Goal: Task Accomplishment & Management: Use online tool/utility

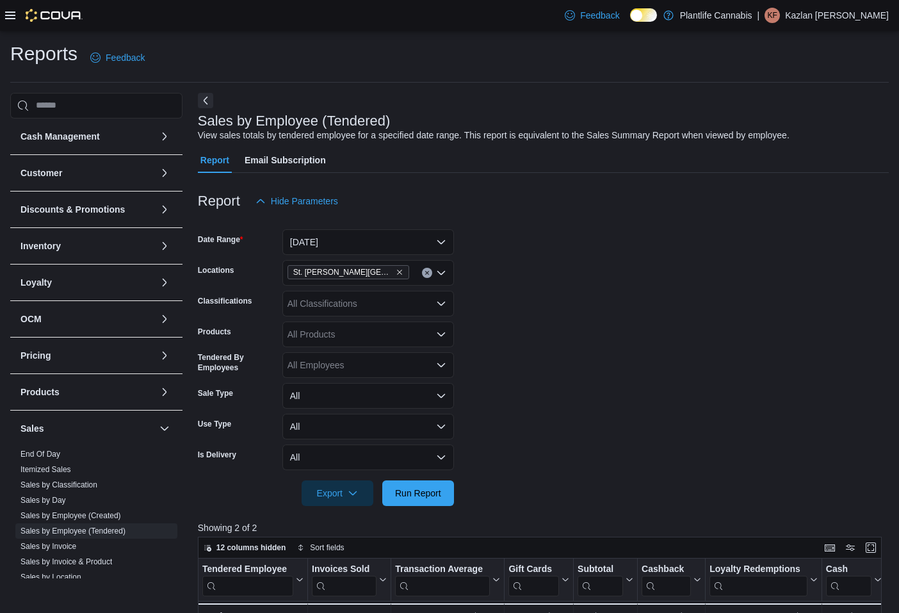
scroll to position [195, 0]
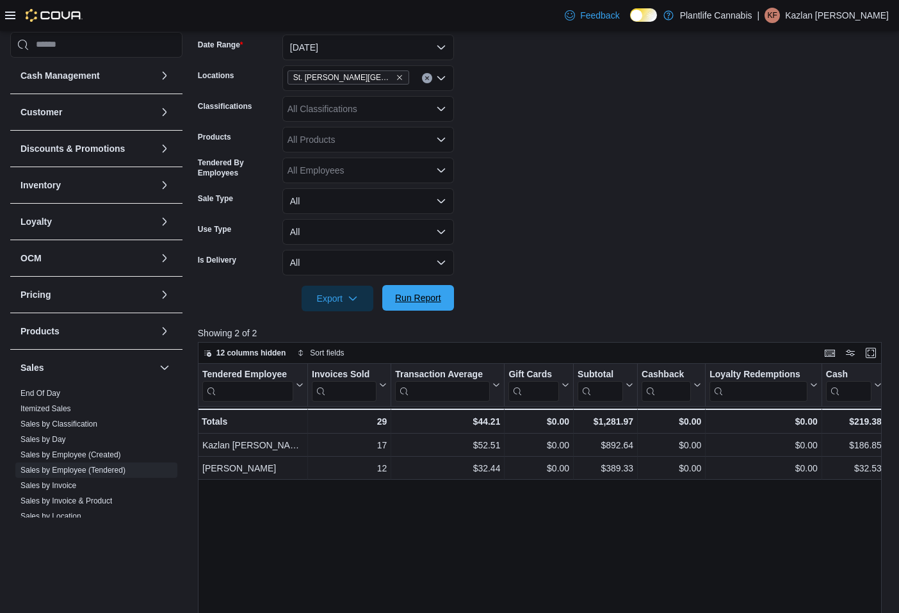
click at [438, 295] on span "Run Report" at bounding box center [418, 297] width 46 height 13
click at [368, 50] on button "[DATE]" at bounding box center [368, 48] width 172 height 26
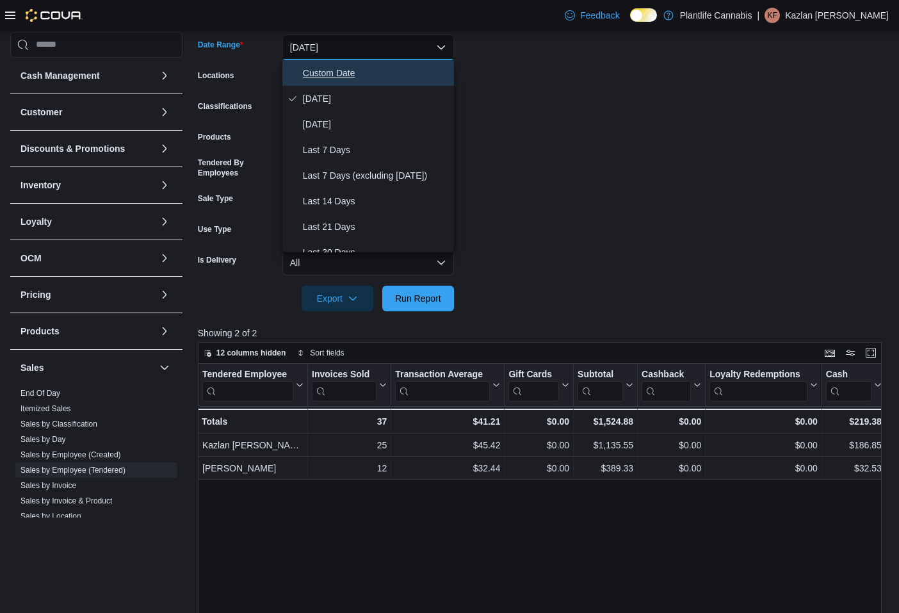
click at [358, 69] on span "Custom Date" at bounding box center [376, 72] width 146 height 15
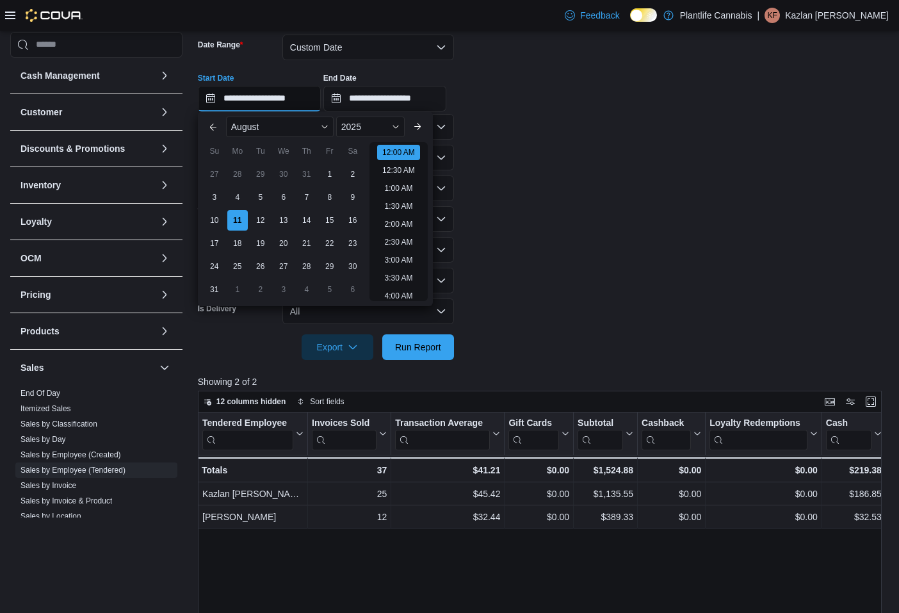
click at [306, 100] on input "**********" at bounding box center [259, 99] width 123 height 26
drag, startPoint x: 404, startPoint y: 202, endPoint x: 407, endPoint y: 179, distance: 23.9
click at [404, 202] on li "3:30 PM" at bounding box center [398, 206] width 39 height 15
type input "**********"
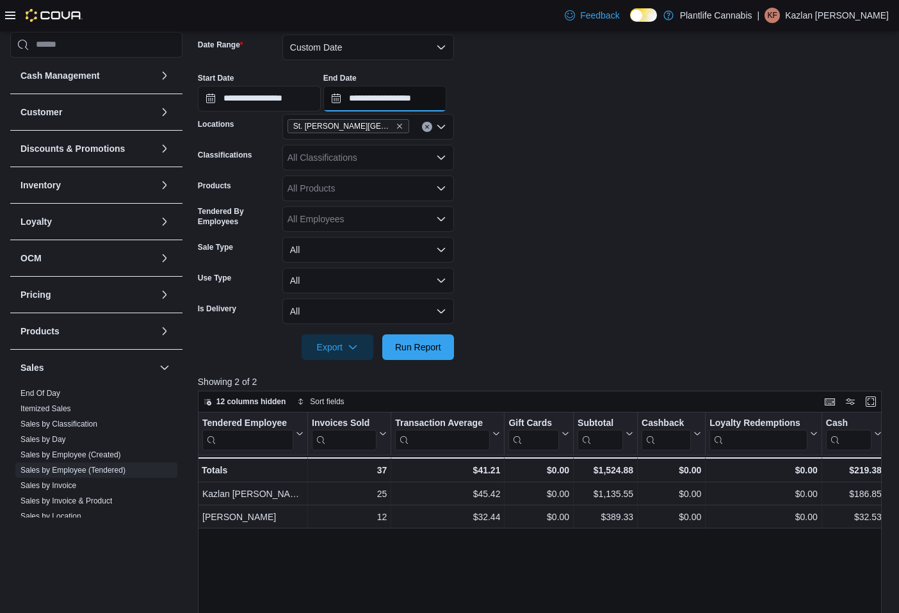
click at [414, 100] on input "**********" at bounding box center [384, 99] width 123 height 26
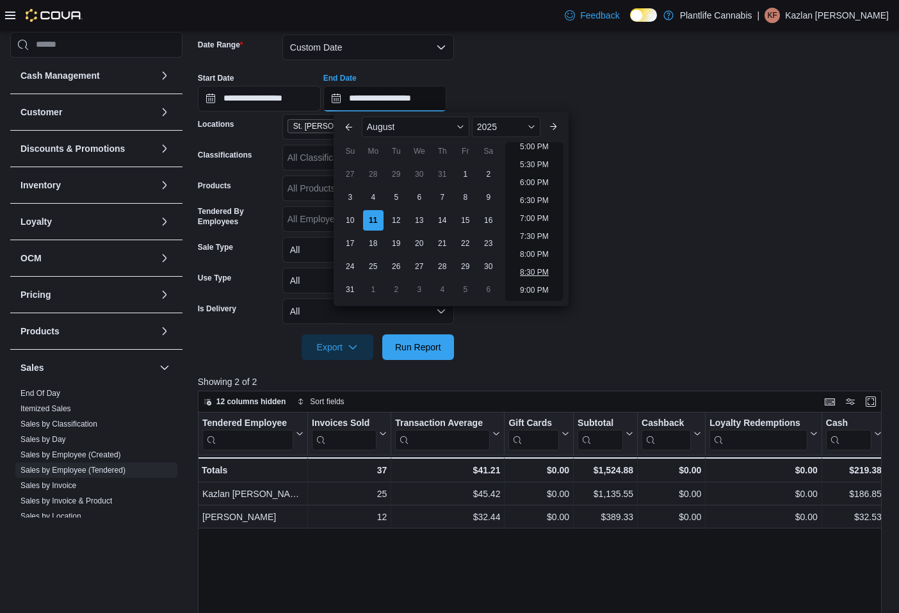
scroll to position [612, 0]
click at [534, 184] on li "6:00 PM" at bounding box center [534, 185] width 39 height 15
type input "**********"
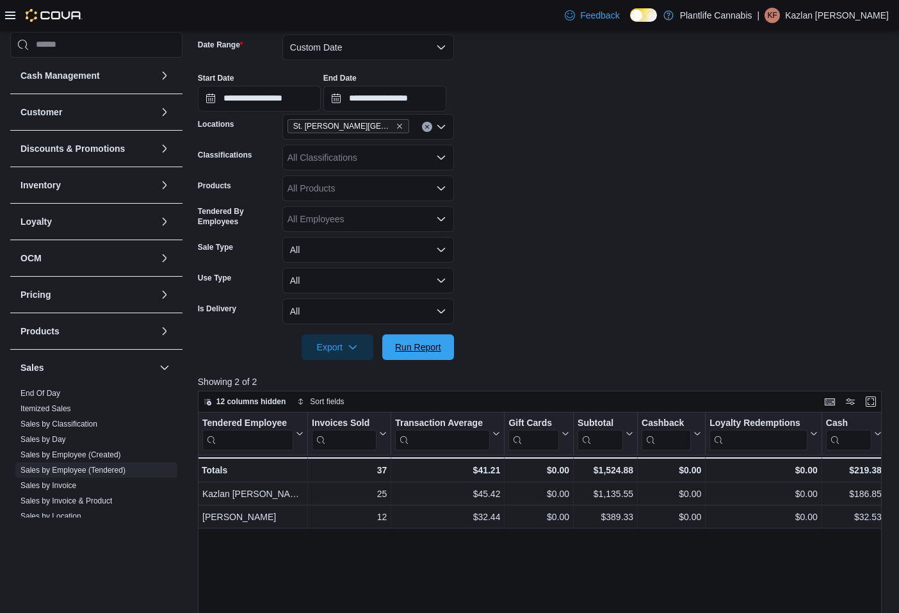
drag, startPoint x: 430, startPoint y: 346, endPoint x: 409, endPoint y: 331, distance: 26.7
click at [430, 345] on span "Run Report" at bounding box center [418, 347] width 46 height 13
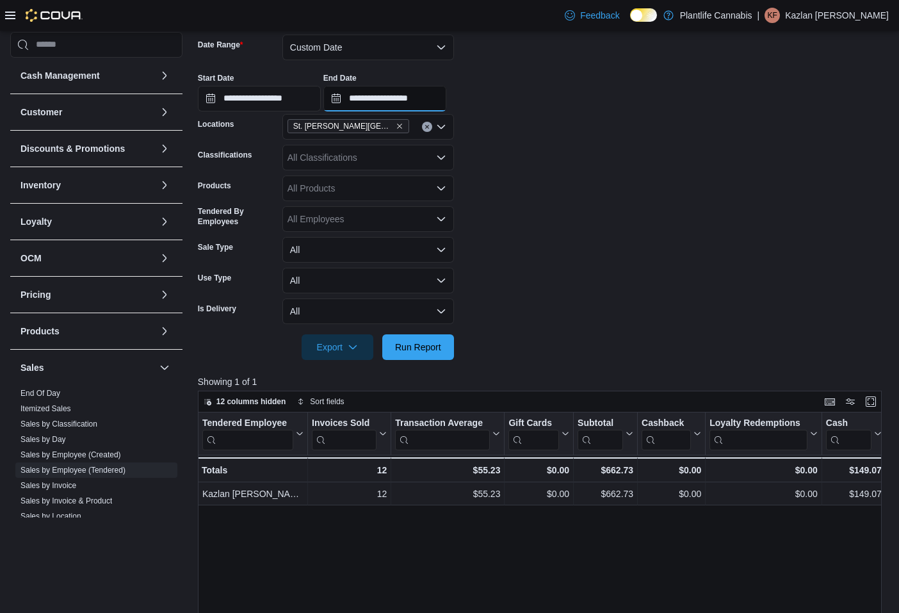
click at [436, 95] on input "**********" at bounding box center [384, 99] width 123 height 26
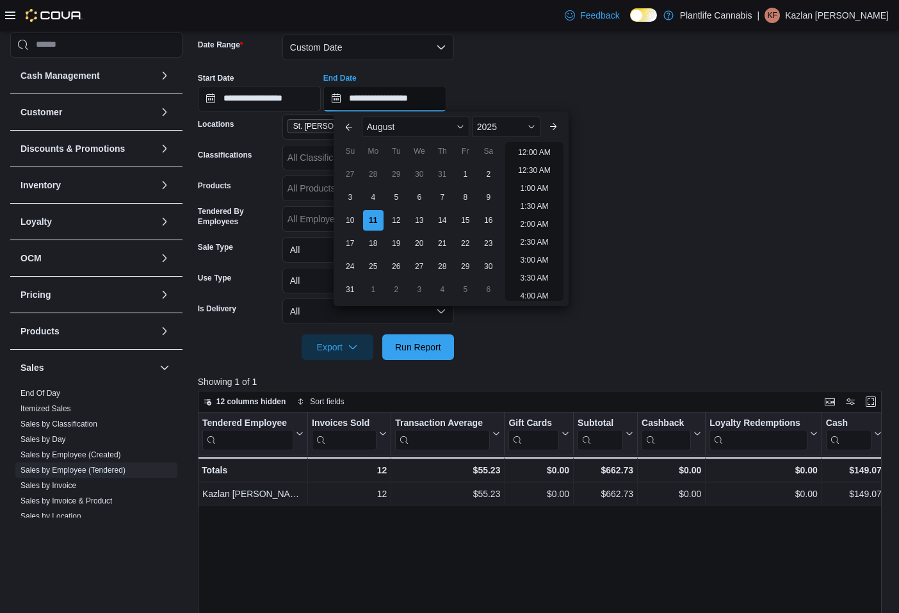
scroll to position [685, 0]
click at [637, 203] on form "**********" at bounding box center [543, 189] width 691 height 341
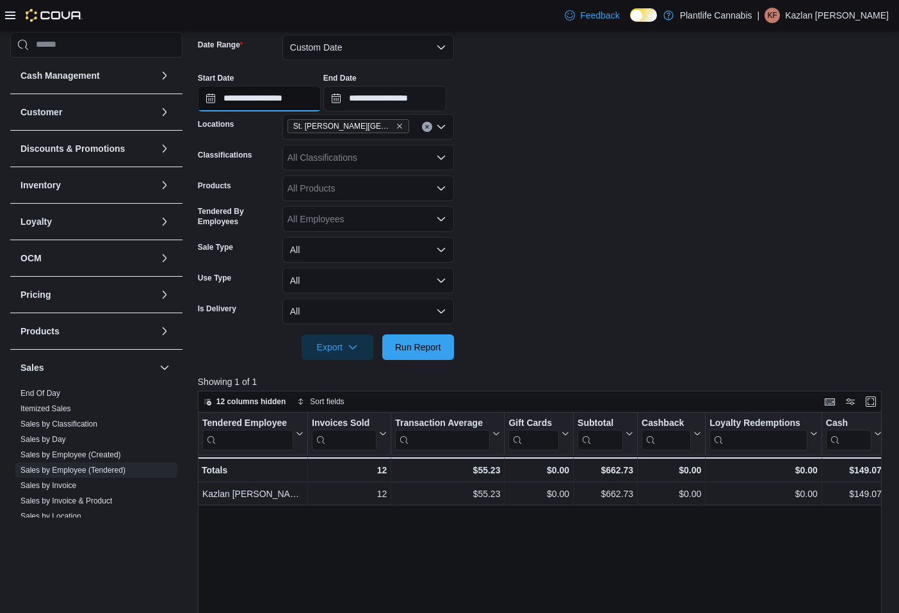
click at [306, 97] on input "**********" at bounding box center [259, 99] width 123 height 26
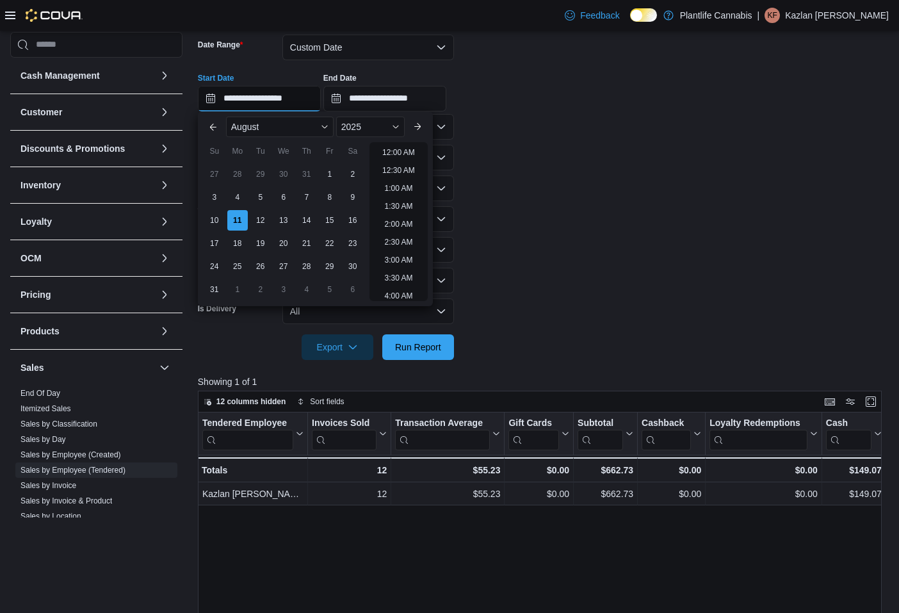
scroll to position [596, 0]
click at [402, 204] on li "6:00 PM" at bounding box center [398, 202] width 39 height 15
type input "**********"
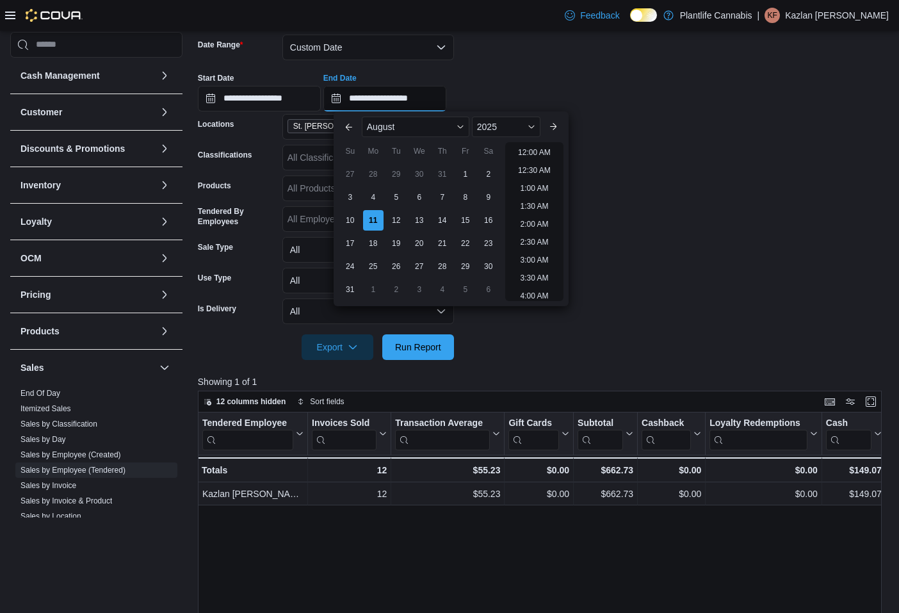
click at [435, 97] on input "**********" at bounding box center [384, 99] width 123 height 26
click at [543, 184] on li "8:00 PM" at bounding box center [534, 184] width 39 height 15
type input "**********"
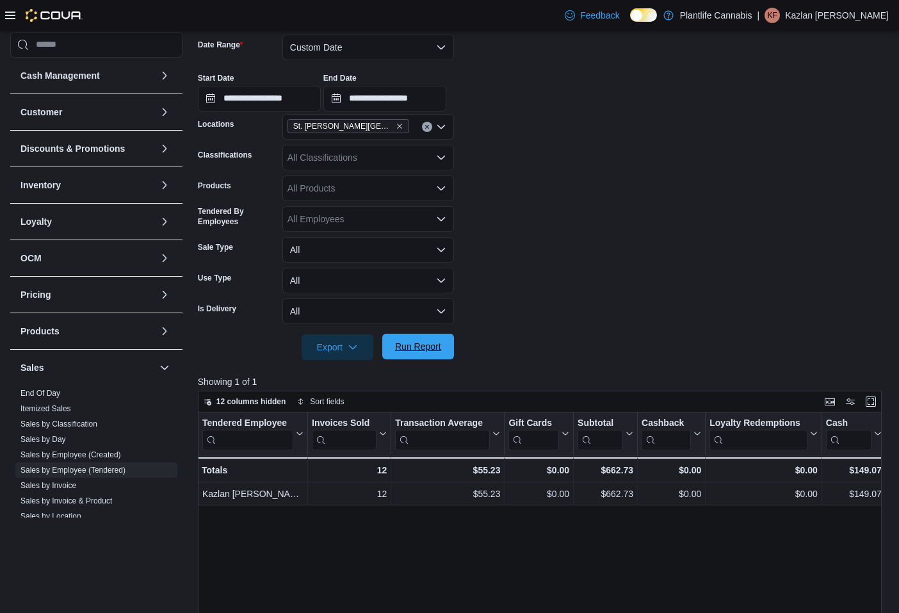
click at [433, 347] on span "Run Report" at bounding box center [418, 346] width 46 height 13
click at [291, 95] on input "**********" at bounding box center [259, 99] width 123 height 26
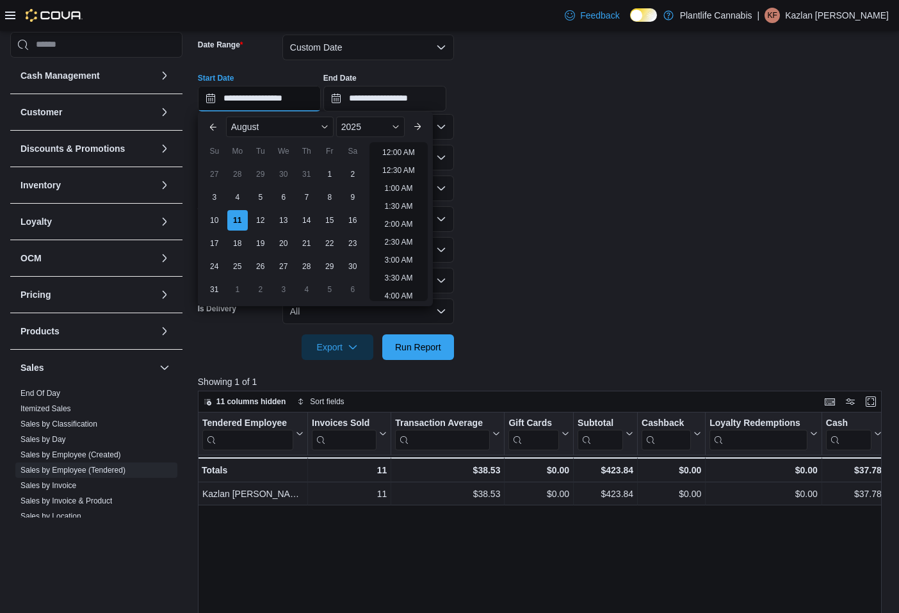
scroll to position [685, 0]
click at [391, 179] on li "8:00 PM" at bounding box center [398, 184] width 39 height 15
type input "**********"
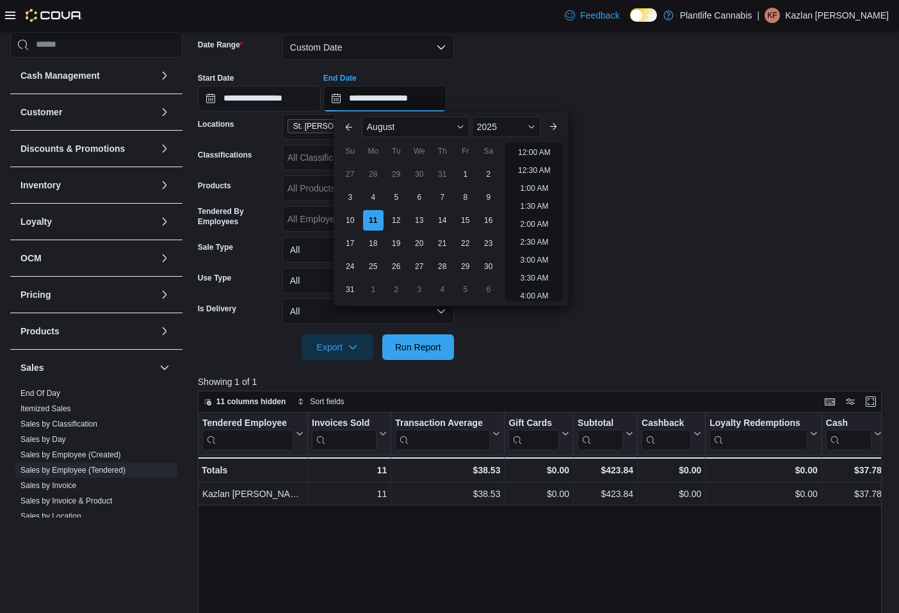
click at [411, 98] on input "**********" at bounding box center [384, 99] width 123 height 26
click at [536, 243] on li "10:00 PM" at bounding box center [534, 236] width 43 height 15
type input "**********"
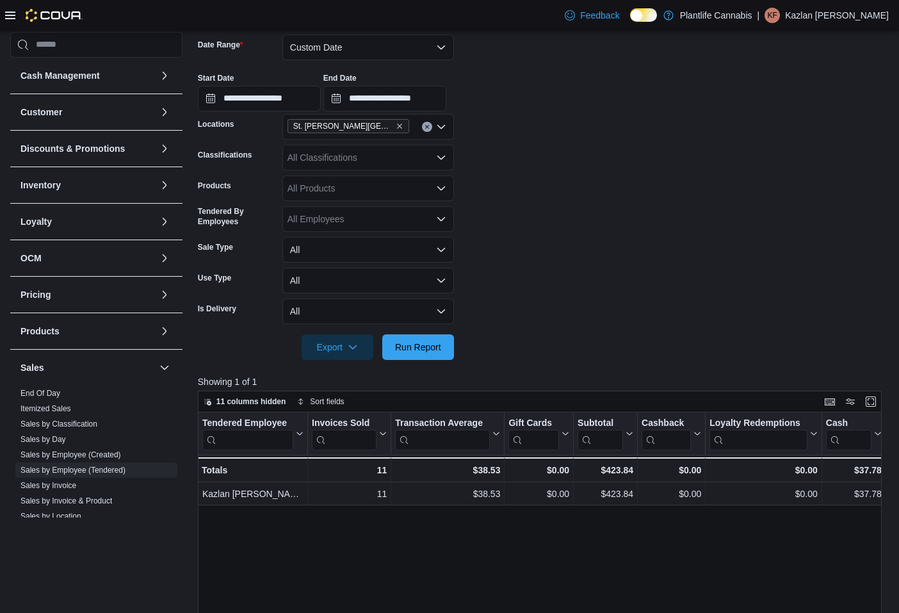
drag, startPoint x: 566, startPoint y: 258, endPoint x: 523, endPoint y: 286, distance: 50.8
click at [562, 259] on form "**********" at bounding box center [543, 189] width 691 height 341
drag, startPoint x: 443, startPoint y: 347, endPoint x: 448, endPoint y: 265, distance: 82.2
click at [444, 345] on span "Run Report" at bounding box center [418, 347] width 56 height 26
click at [386, 45] on button "Custom Date" at bounding box center [368, 48] width 172 height 26
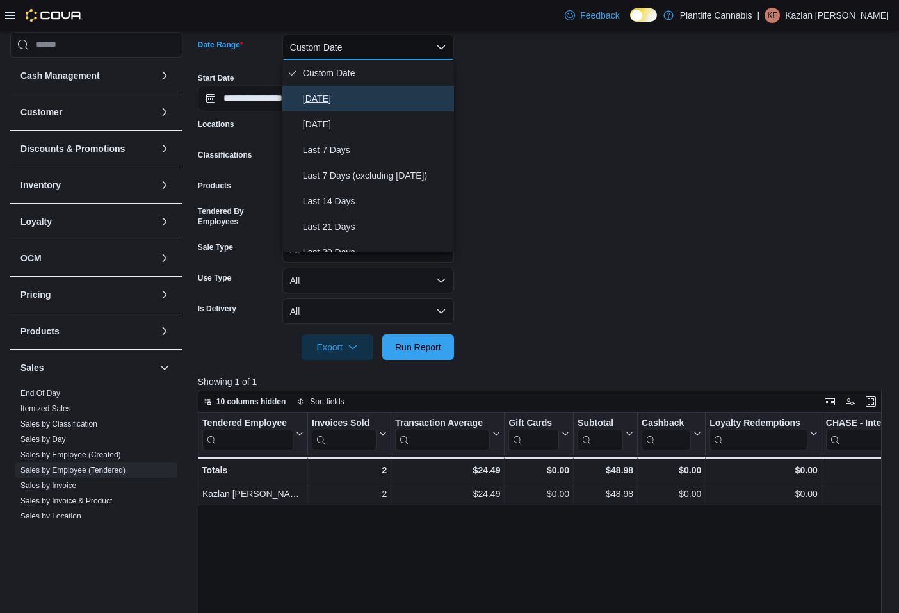
drag, startPoint x: 361, startPoint y: 99, endPoint x: 367, endPoint y: 101, distance: 6.7
click at [361, 99] on span "[DATE]" at bounding box center [376, 98] width 146 height 15
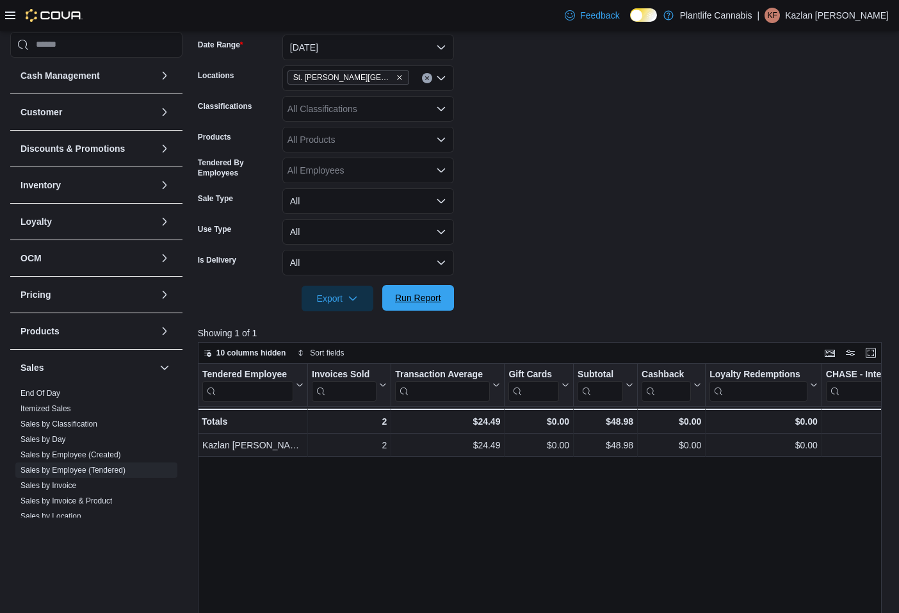
drag, startPoint x: 517, startPoint y: 135, endPoint x: 429, endPoint y: 291, distance: 179.2
click at [514, 136] on form "Date Range [DATE] Locations [GEOGRAPHIC_DATA][PERSON_NAME] Lakes Classification…" at bounding box center [543, 165] width 691 height 292
drag, startPoint x: 429, startPoint y: 311, endPoint x: 434, endPoint y: 302, distance: 9.5
click at [434, 304] on span "Run Report" at bounding box center [418, 298] width 56 height 26
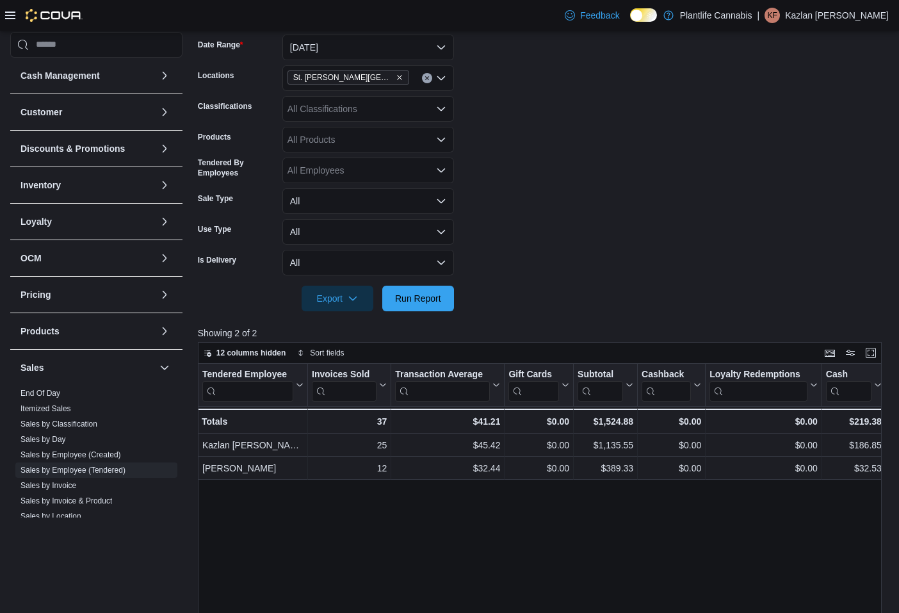
click at [347, 104] on div "All Classifications" at bounding box center [368, 109] width 172 height 26
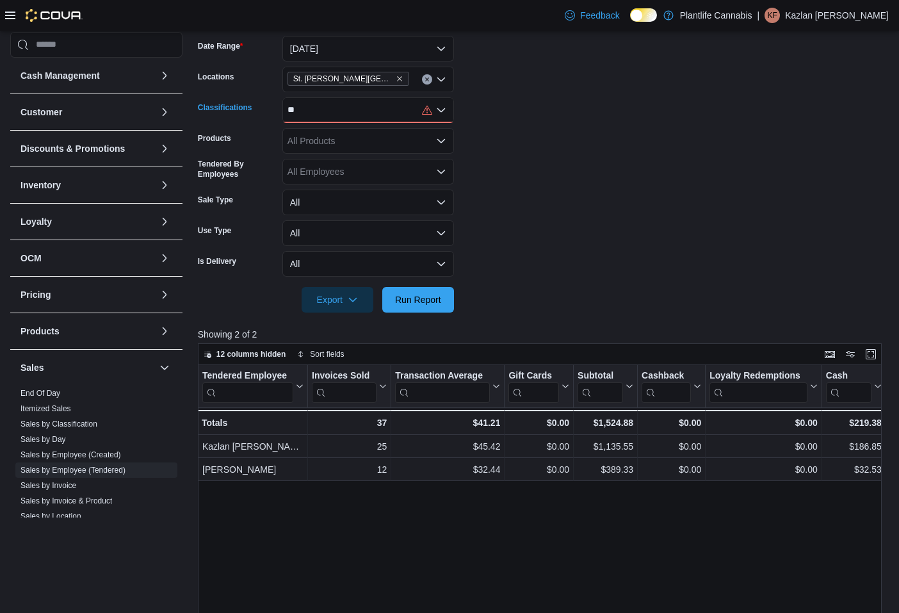
type input "**"
click at [338, 115] on div "** Combo box. Selected. ac. Selected. Combo box input. All Classifications. Typ…" at bounding box center [368, 110] width 172 height 26
click at [331, 130] on span "Accessory Group" at bounding box center [344, 132] width 69 height 13
drag, startPoint x: 406, startPoint y: 298, endPoint x: 467, endPoint y: 282, distance: 62.9
click at [410, 297] on span "Run Report" at bounding box center [418, 299] width 46 height 13
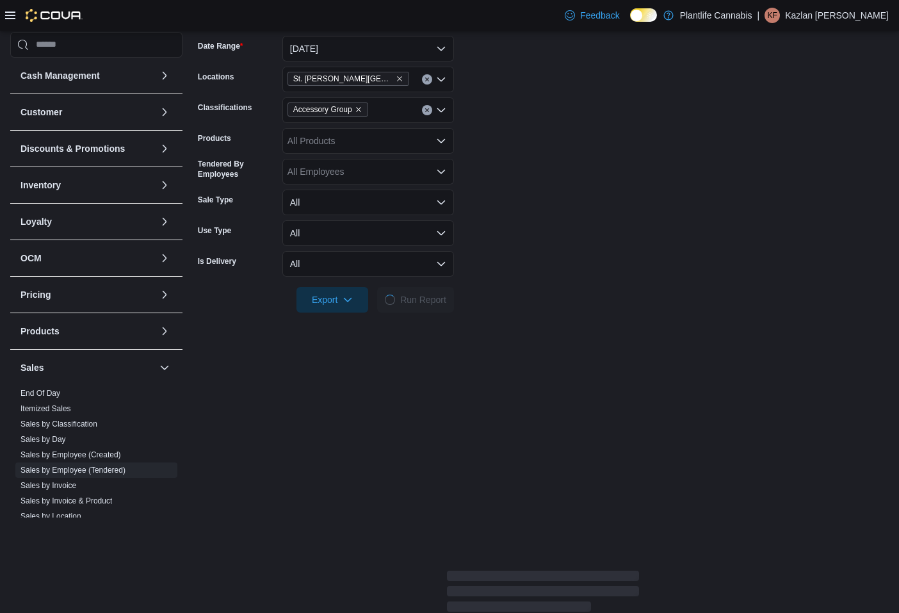
click at [514, 263] on form "Date Range [DATE] Locations [GEOGRAPHIC_DATA][PERSON_NAME] Lakes Classification…" at bounding box center [543, 166] width 691 height 292
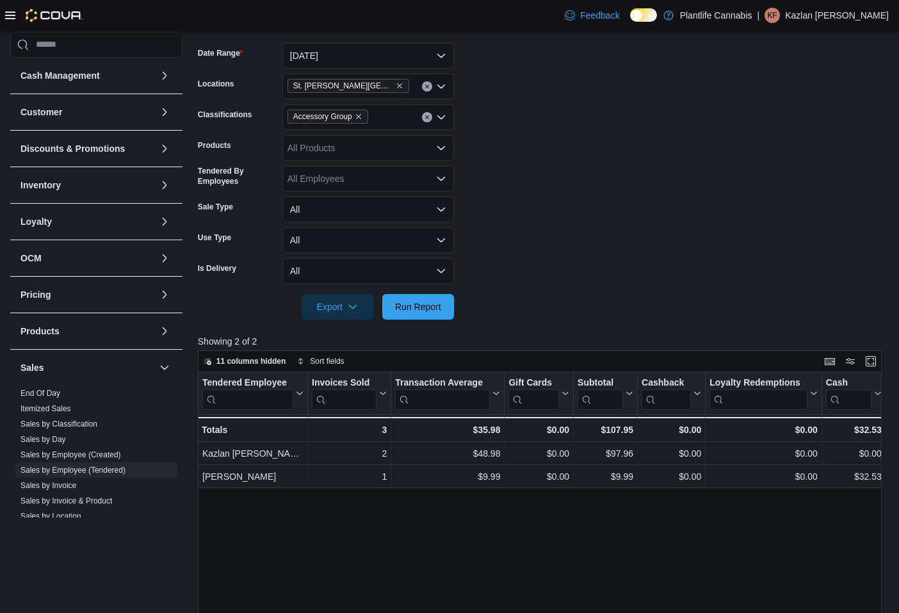
scroll to position [184, 0]
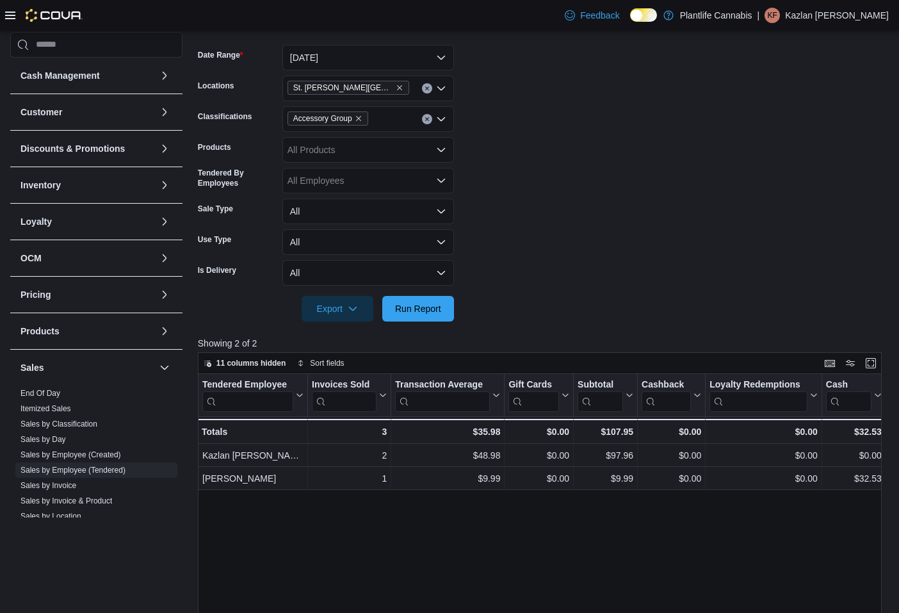
click at [427, 122] on button "Clear input" at bounding box center [427, 119] width 10 height 10
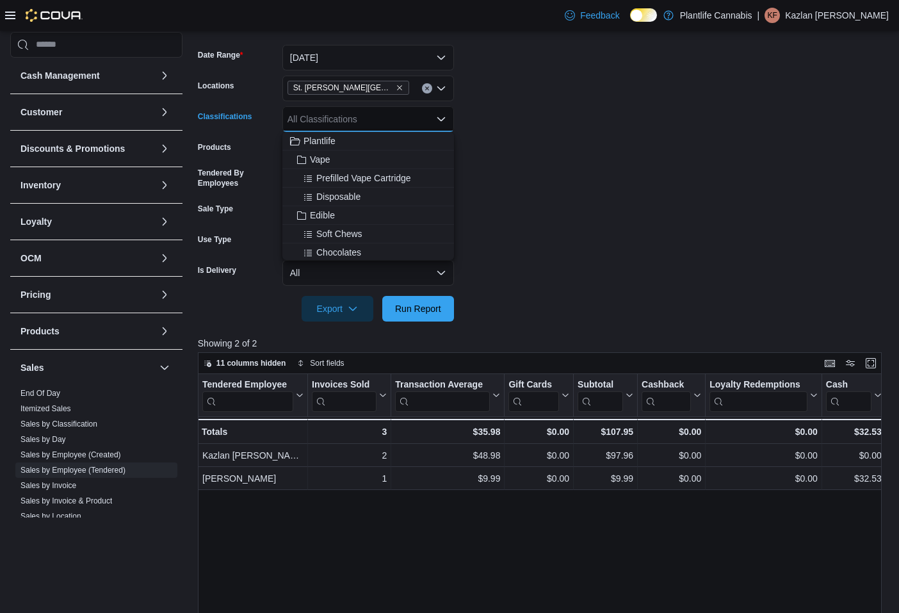
click at [525, 117] on form "Date Range [DATE] Locations [GEOGRAPHIC_DATA][PERSON_NAME] Lakes Classification…" at bounding box center [543, 175] width 691 height 292
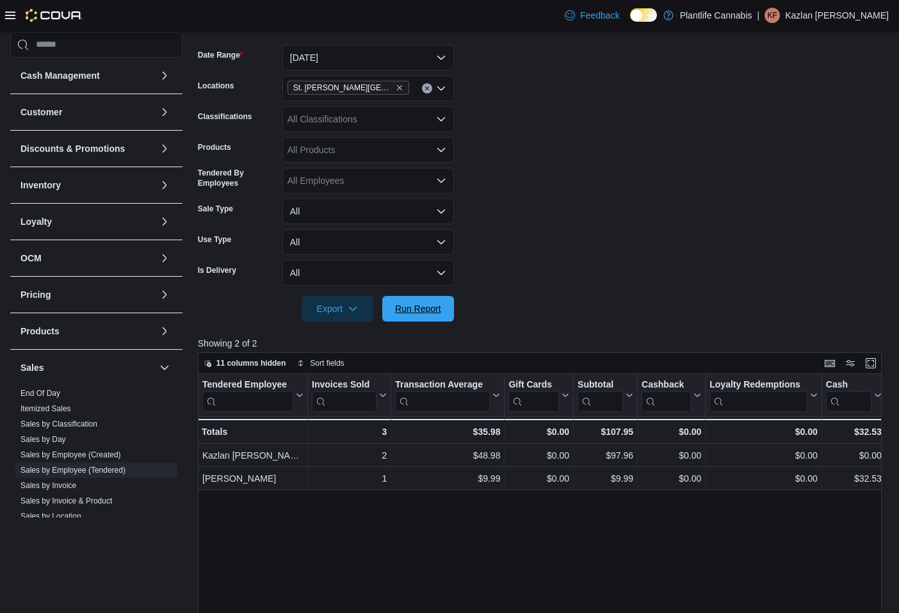
drag, startPoint x: 423, startPoint y: 310, endPoint x: 516, endPoint y: 272, distance: 101.1
click at [423, 309] on span "Run Report" at bounding box center [418, 308] width 46 height 13
click at [370, 126] on div "All Classifications" at bounding box center [368, 119] width 172 height 26
type input "**"
click at [364, 138] on span "Accessory Group" at bounding box center [344, 141] width 69 height 13
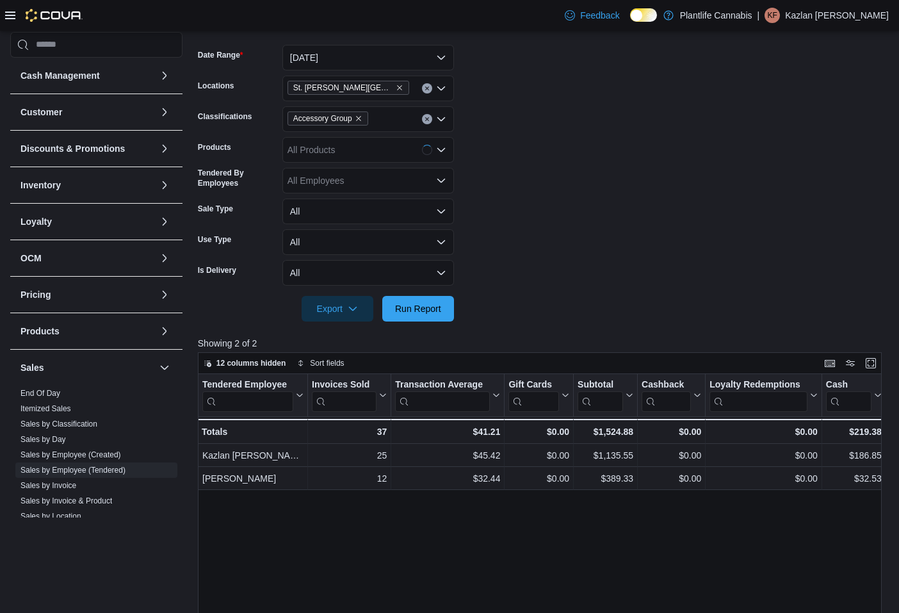
drag, startPoint x: 557, startPoint y: 250, endPoint x: 475, endPoint y: 294, distance: 93.7
click at [554, 253] on form "Date Range [DATE] Locations [GEOGRAPHIC_DATA][PERSON_NAME] Lakes Classification…" at bounding box center [543, 175] width 691 height 292
click at [438, 318] on span "Run Report" at bounding box center [418, 308] width 56 height 26
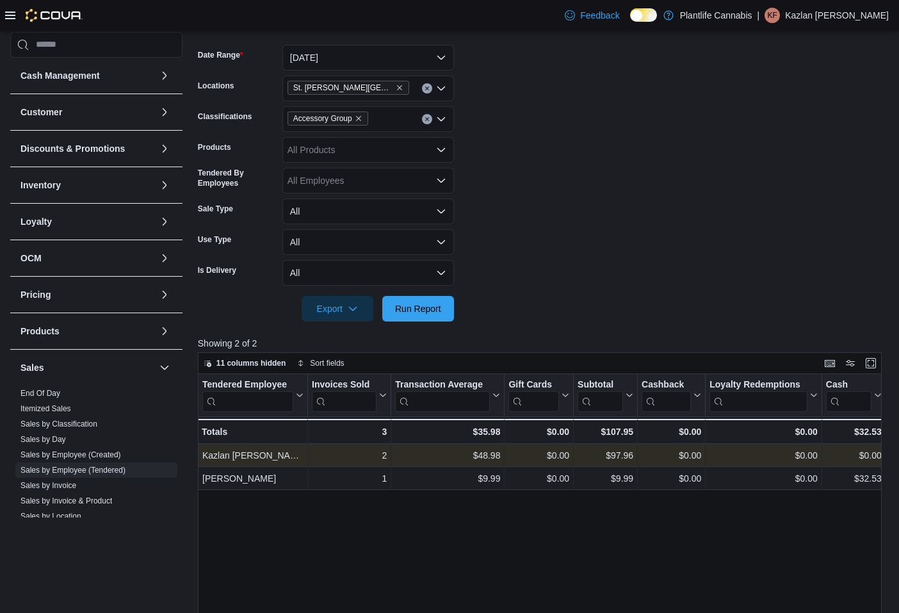
drag, startPoint x: 424, startPoint y: 122, endPoint x: 557, endPoint y: 133, distance: 133.1
click at [445, 120] on div at bounding box center [434, 119] width 24 height 26
click at [557, 133] on form "Date Range [DATE] Locations [GEOGRAPHIC_DATA][PERSON_NAME] Lakes Classification…" at bounding box center [543, 175] width 691 height 292
click at [430, 122] on button "Clear input" at bounding box center [427, 119] width 10 height 10
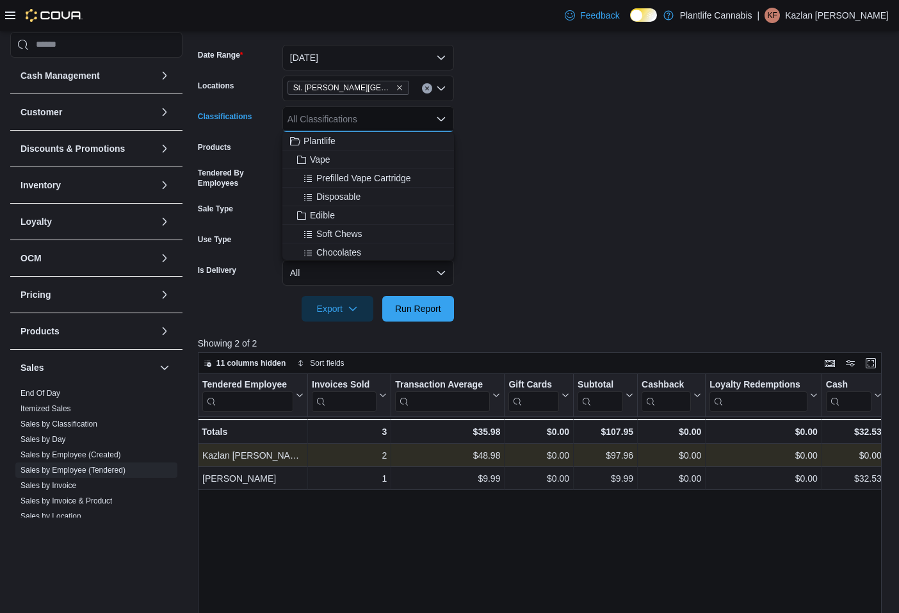
click at [484, 118] on form "Date Range [DATE] Locations [GEOGRAPHIC_DATA][PERSON_NAME] Lakes Classification…" at bounding box center [543, 175] width 691 height 292
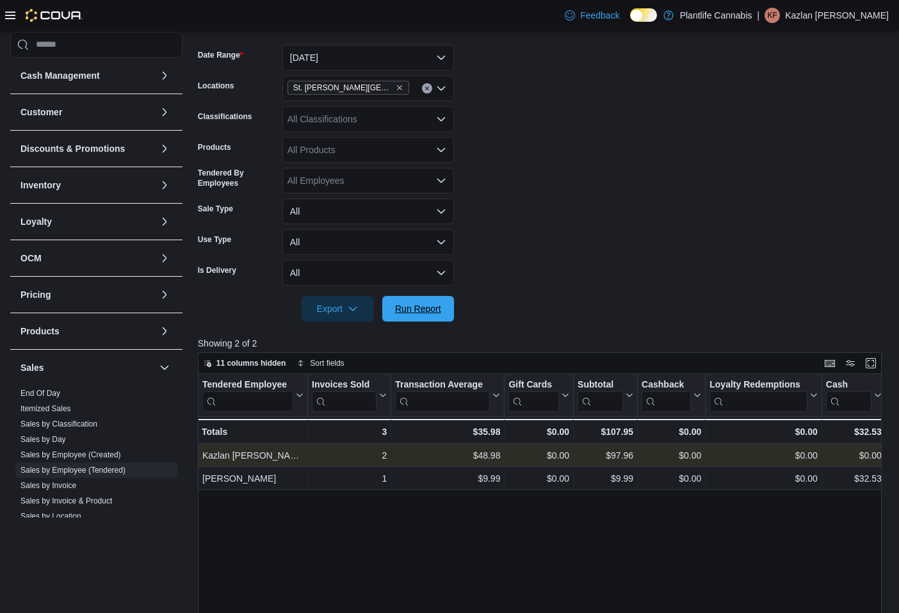
drag, startPoint x: 430, startPoint y: 302, endPoint x: 541, endPoint y: 196, distance: 154.0
click at [434, 302] on span "Run Report" at bounding box center [418, 309] width 56 height 26
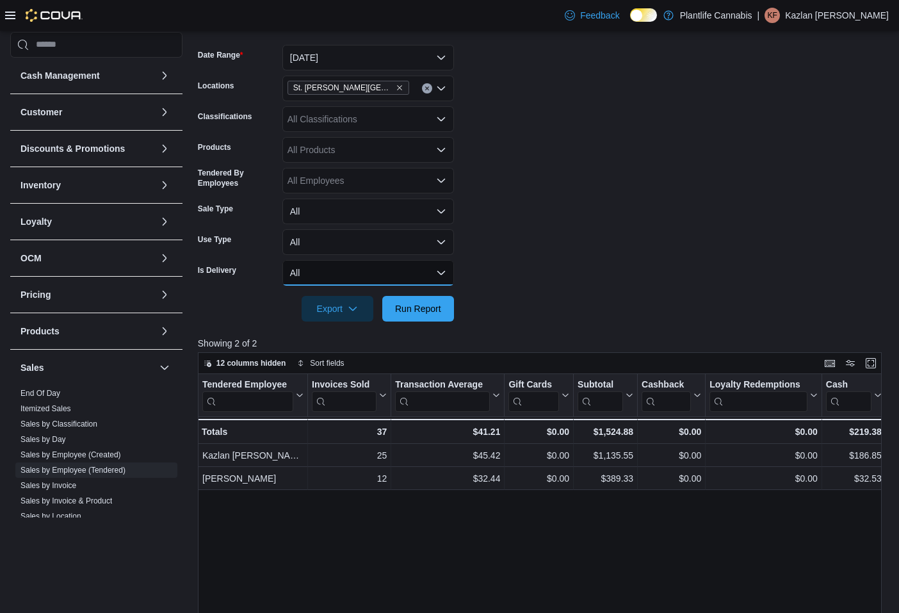
click at [432, 279] on button "All" at bounding box center [368, 273] width 172 height 26
click at [514, 246] on form "Date Range [DATE] Locations [GEOGRAPHIC_DATA][PERSON_NAME] Lakes Classification…" at bounding box center [543, 175] width 691 height 292
click at [401, 313] on span "Run Report" at bounding box center [418, 308] width 46 height 13
click at [423, 310] on span "Run Report" at bounding box center [418, 308] width 46 height 13
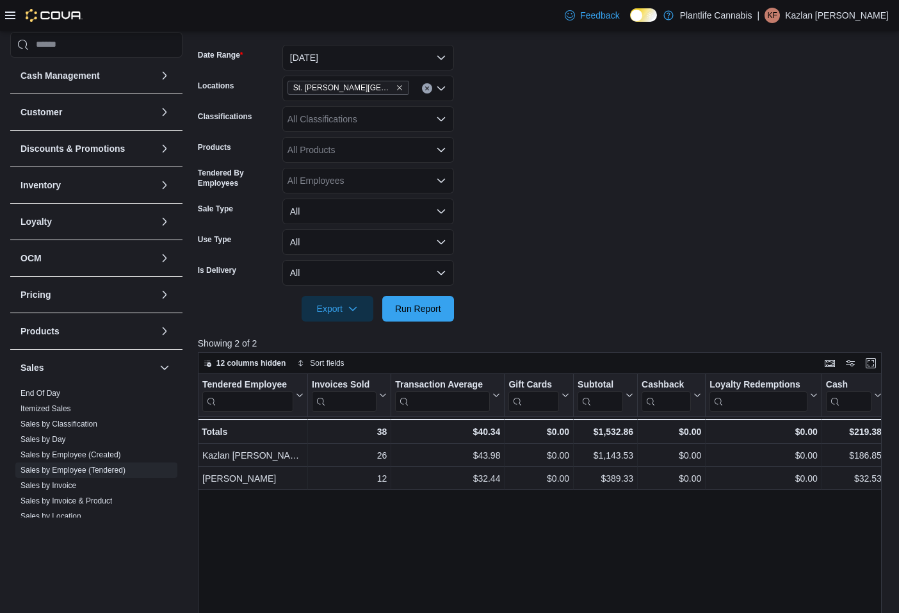
drag, startPoint x: 622, startPoint y: 193, endPoint x: 603, endPoint y: 209, distance: 25.4
click at [622, 190] on form "Date Range [DATE] Locations [GEOGRAPHIC_DATA][PERSON_NAME] Lakes Classification…" at bounding box center [543, 175] width 691 height 292
click at [436, 310] on span "Run Report" at bounding box center [418, 308] width 46 height 13
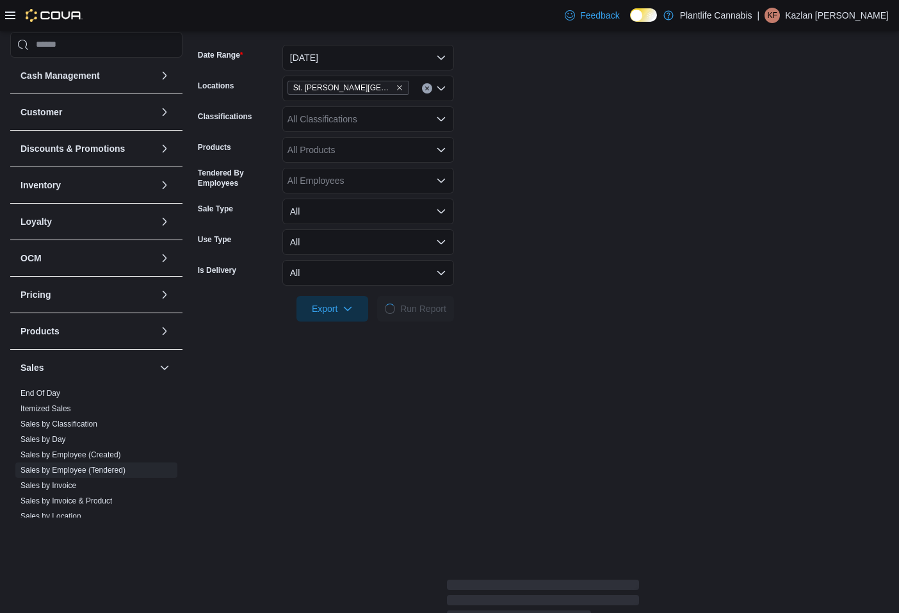
click at [526, 272] on form "Date Range [DATE] Locations [GEOGRAPHIC_DATA][PERSON_NAME] Lakes Classification…" at bounding box center [543, 175] width 691 height 292
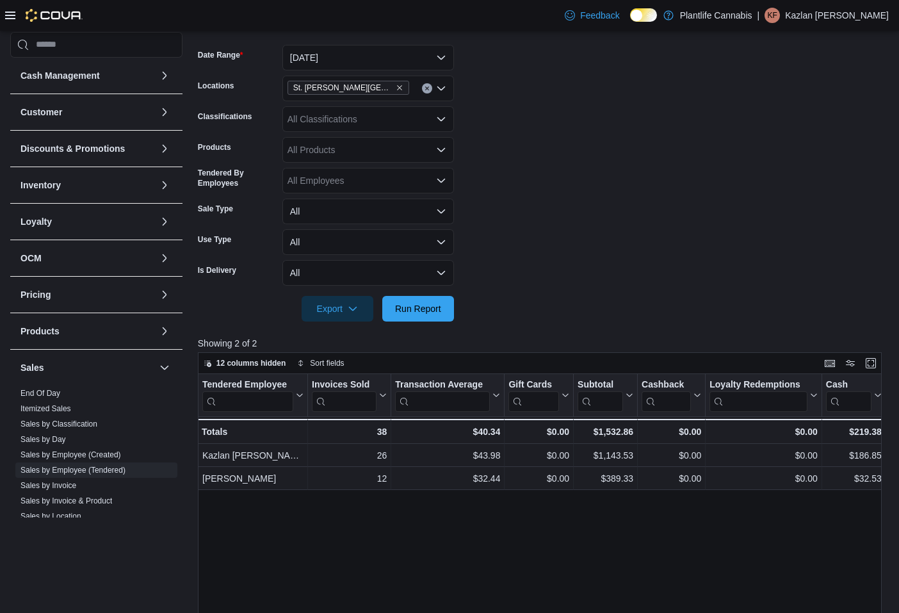
click at [560, 184] on form "Date Range [DATE] Locations [GEOGRAPHIC_DATA][PERSON_NAME] Lakes Classification…" at bounding box center [543, 175] width 691 height 292
drag, startPoint x: 418, startPoint y: 306, endPoint x: 646, endPoint y: 205, distance: 249.8
click at [419, 306] on span "Run Report" at bounding box center [418, 308] width 46 height 13
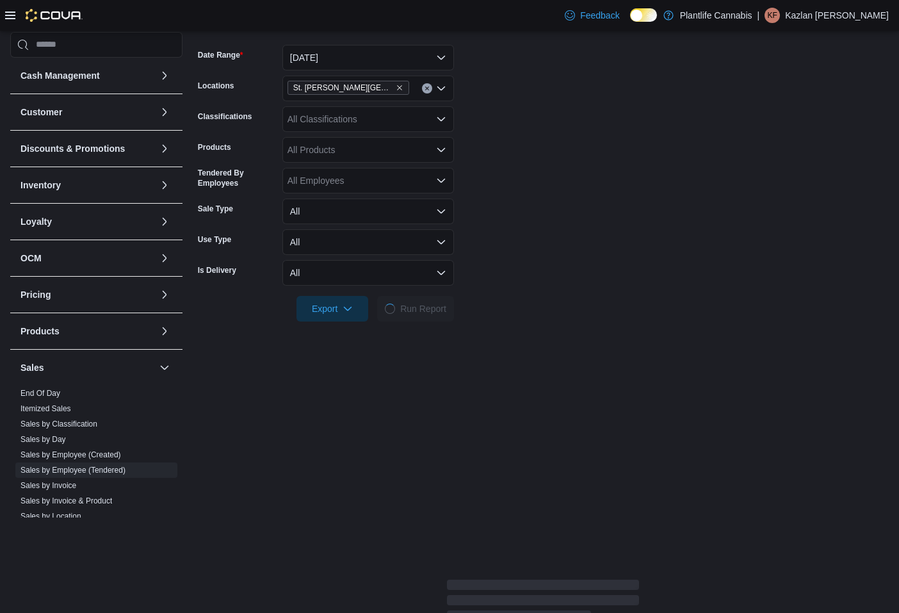
click at [646, 205] on form "Date Range [DATE] Locations [GEOGRAPHIC_DATA][PERSON_NAME] Lakes Classification…" at bounding box center [543, 175] width 691 height 292
click at [646, 204] on form "Date Range [DATE] Locations [GEOGRAPHIC_DATA][PERSON_NAME] Lakes Classification…" at bounding box center [543, 175] width 691 height 292
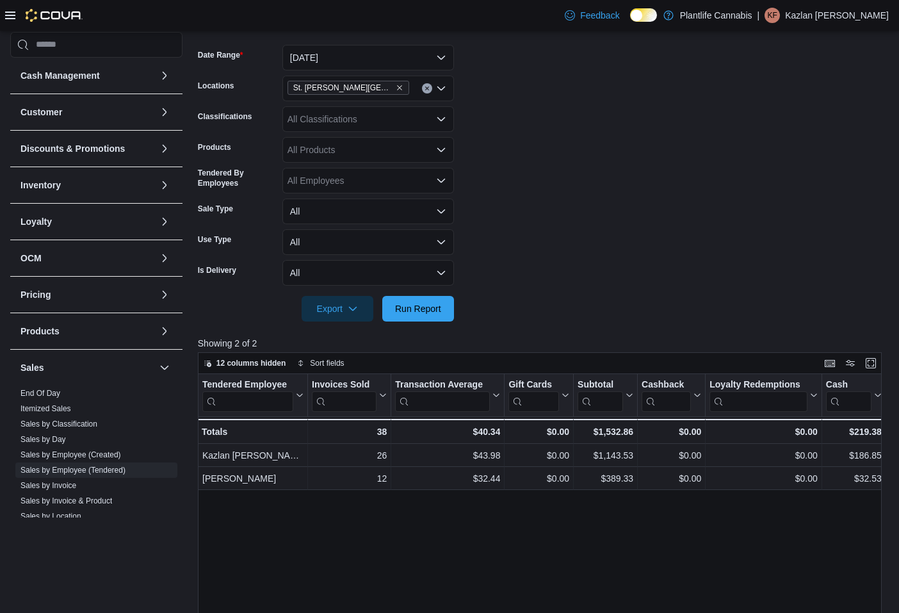
click at [646, 204] on form "Date Range [DATE] Locations [GEOGRAPHIC_DATA][PERSON_NAME] Lakes Classification…" at bounding box center [543, 175] width 691 height 292
drag, startPoint x: 441, startPoint y: 308, endPoint x: 544, endPoint y: 258, distance: 114.6
click at [445, 305] on span "Run Report" at bounding box center [418, 309] width 56 height 26
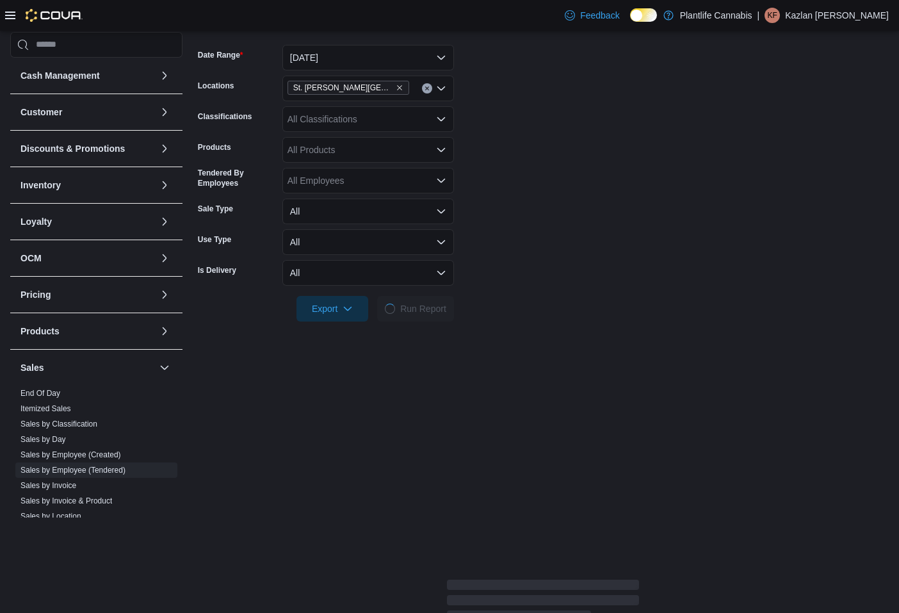
click at [544, 259] on form "Date Range [DATE] Locations [GEOGRAPHIC_DATA][PERSON_NAME] Lakes Classification…" at bounding box center [543, 175] width 691 height 292
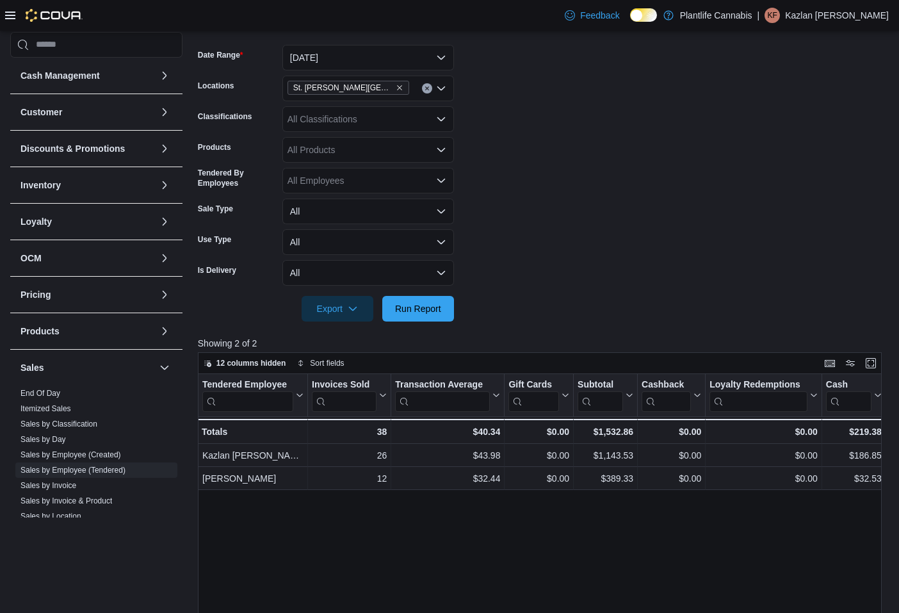
click at [517, 145] on form "Date Range [DATE] Locations [GEOGRAPHIC_DATA][PERSON_NAME] Lakes Classification…" at bounding box center [543, 175] width 691 height 292
drag, startPoint x: 444, startPoint y: 316, endPoint x: 514, endPoint y: 242, distance: 102.4
click at [443, 313] on span "Run Report" at bounding box center [418, 309] width 56 height 26
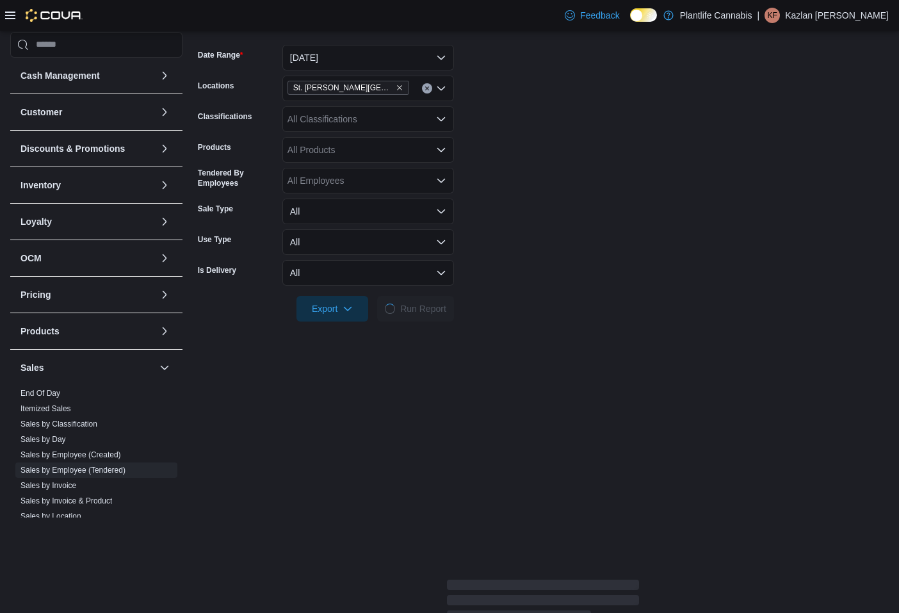
click at [514, 242] on form "Date Range [DATE] Locations [GEOGRAPHIC_DATA][PERSON_NAME] Lakes Classification…" at bounding box center [543, 175] width 691 height 292
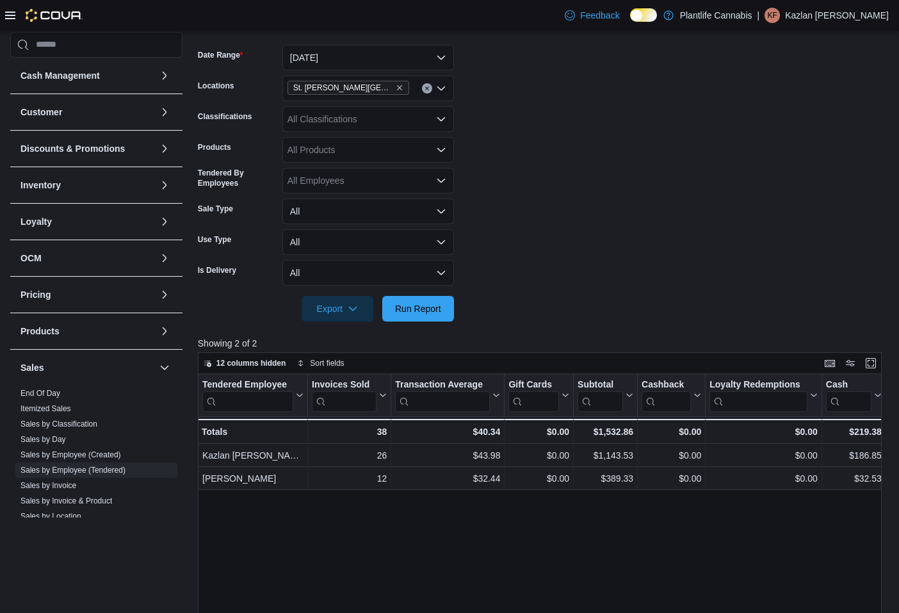
click at [637, 202] on form "Date Range [DATE] Locations [GEOGRAPHIC_DATA][PERSON_NAME] Lakes Classification…" at bounding box center [543, 175] width 691 height 292
drag, startPoint x: 423, startPoint y: 306, endPoint x: 616, endPoint y: 253, distance: 200.5
click at [427, 304] on span "Run Report" at bounding box center [418, 308] width 46 height 13
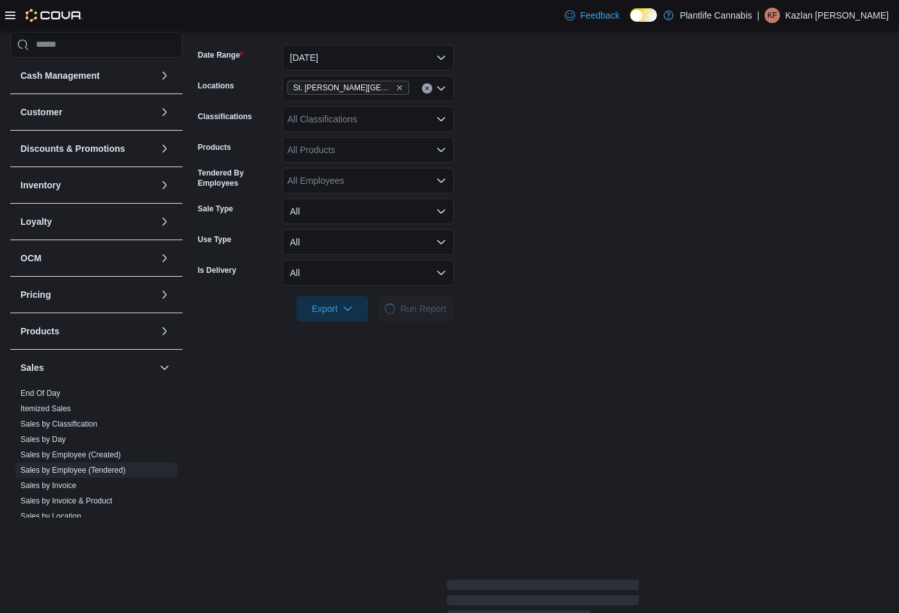
click at [616, 253] on form "Date Range [DATE] Locations [GEOGRAPHIC_DATA][PERSON_NAME] Lakes Classification…" at bounding box center [543, 175] width 691 height 292
